Goal: Task Accomplishment & Management: Manage account settings

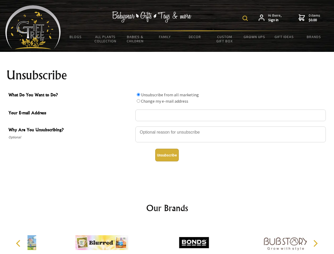
click at [246, 18] on img at bounding box center [244, 18] width 5 height 5
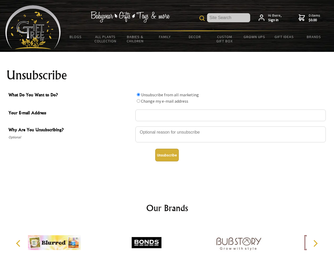
click at [167, 126] on div at bounding box center [230, 135] width 190 height 19
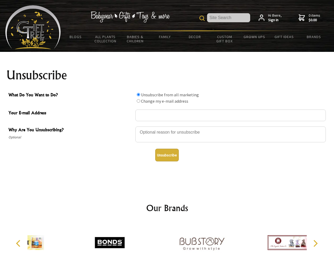
click at [138, 94] on input "What Do You Want to Do?" at bounding box center [138, 94] width 3 height 3
click at [138, 101] on input "What Do You Want to Do?" at bounding box center [138, 100] width 3 height 3
radio input "true"
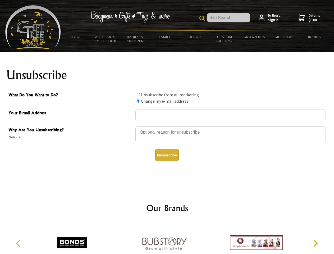
click at [167, 155] on button "Unsubscribe" at bounding box center [167, 155] width 24 height 13
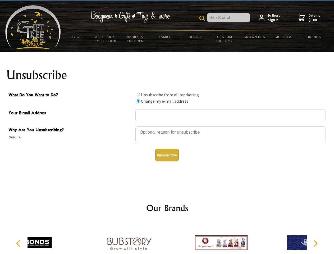
click at [167, 238] on div at bounding box center [167, 243] width 279 height 41
click at [19, 243] on icon "Previous" at bounding box center [18, 243] width 7 height 7
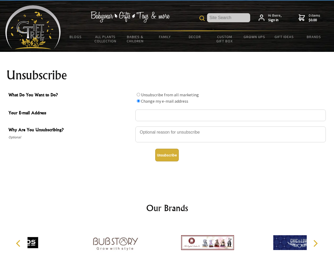
click at [315, 243] on icon "Next" at bounding box center [315, 243] width 7 height 7
